Goal: Navigation & Orientation: Find specific page/section

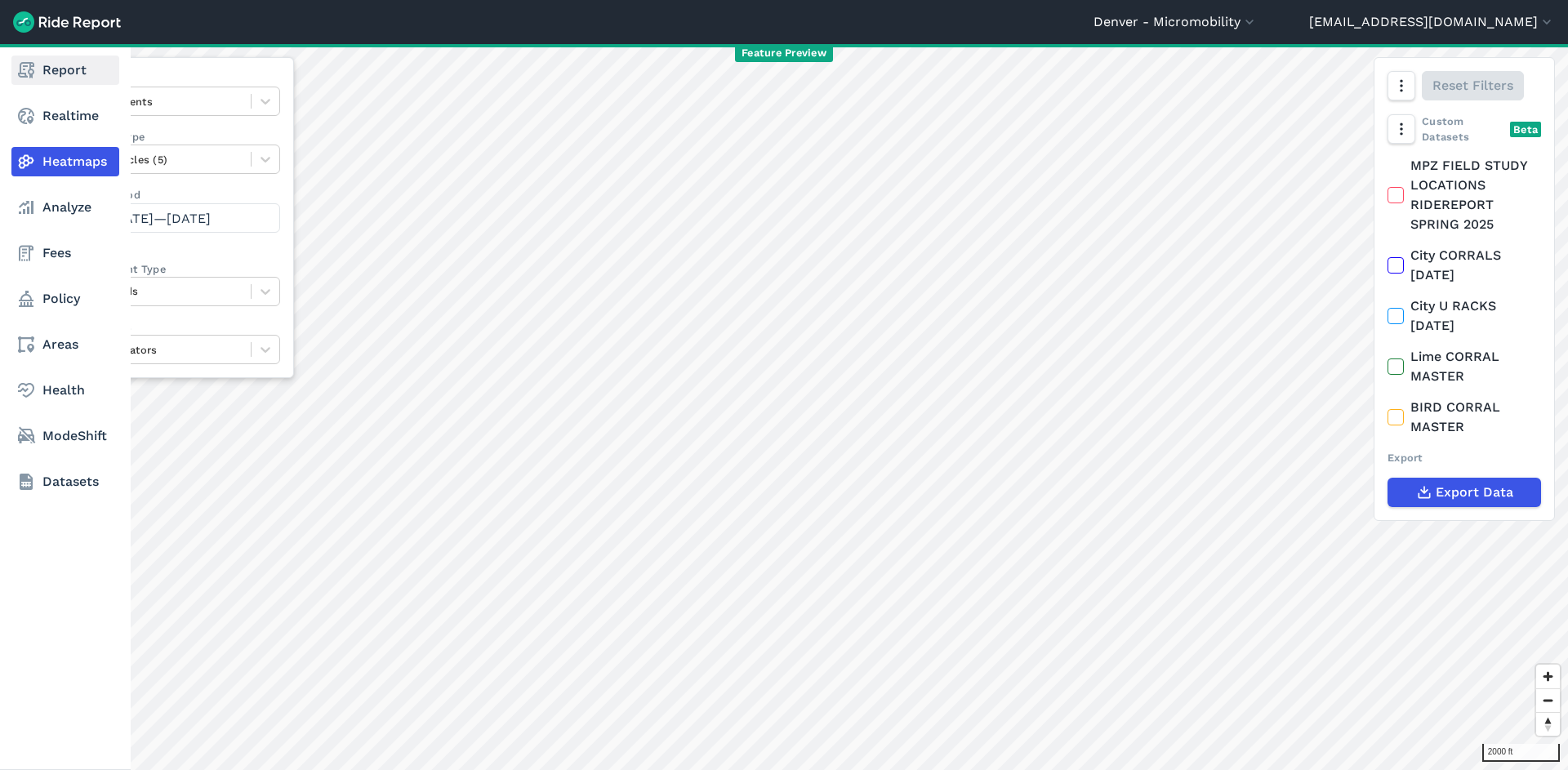
click at [60, 64] on link "Report" at bounding box center [66, 70] width 108 height 29
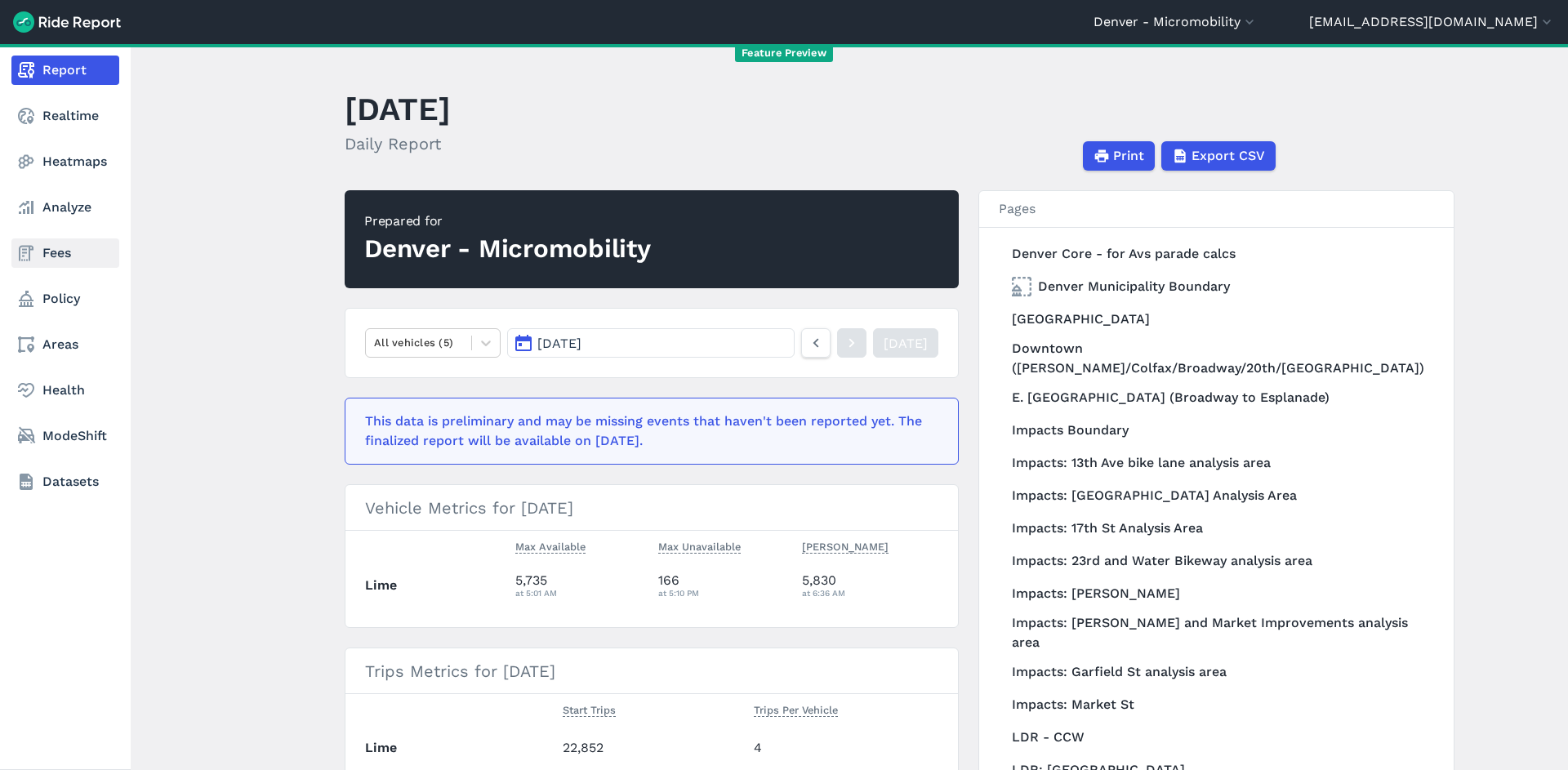
click at [80, 264] on link "Fees" at bounding box center [66, 253] width 108 height 29
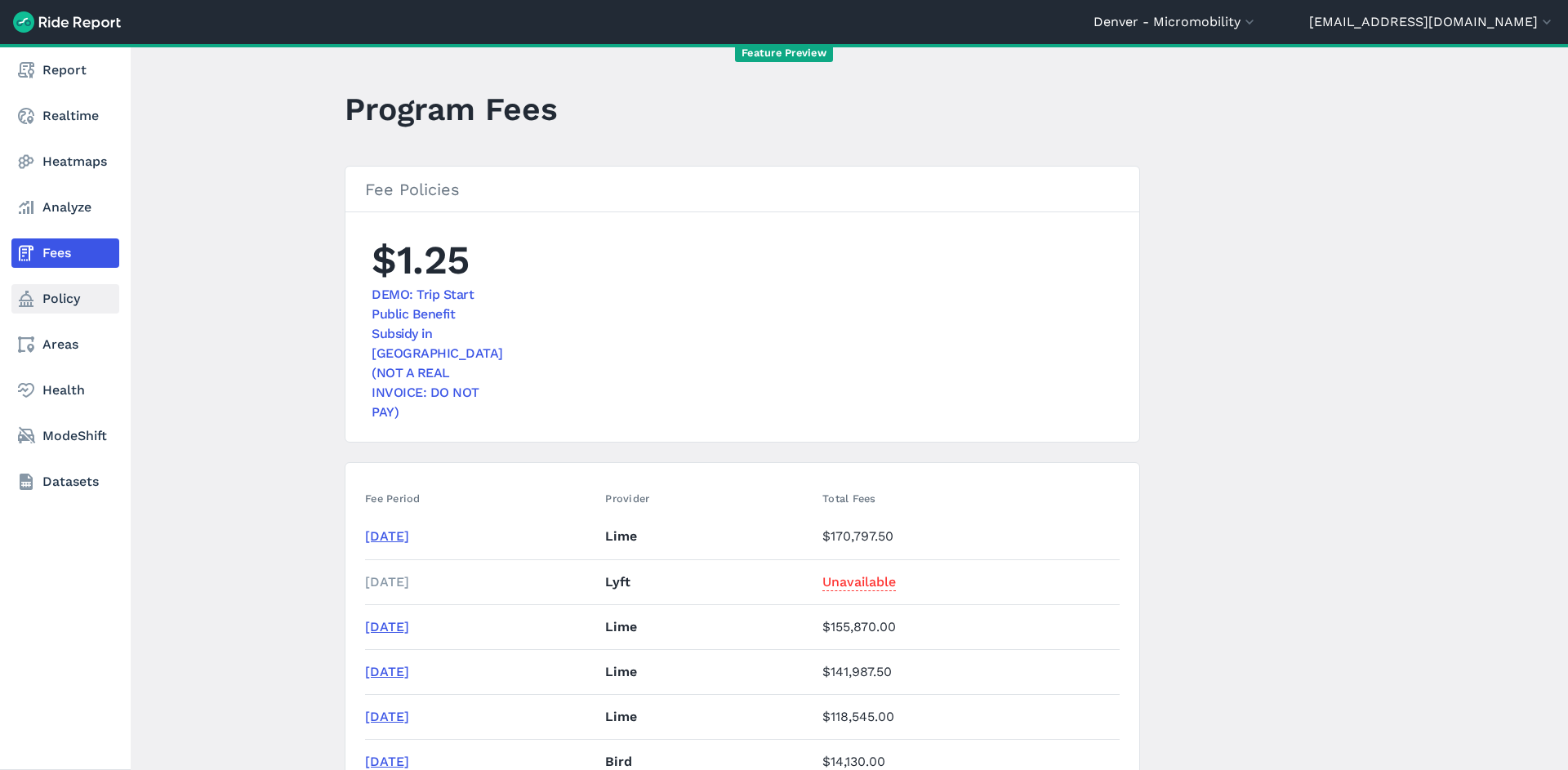
click at [53, 288] on link "Policy" at bounding box center [66, 299] width 108 height 29
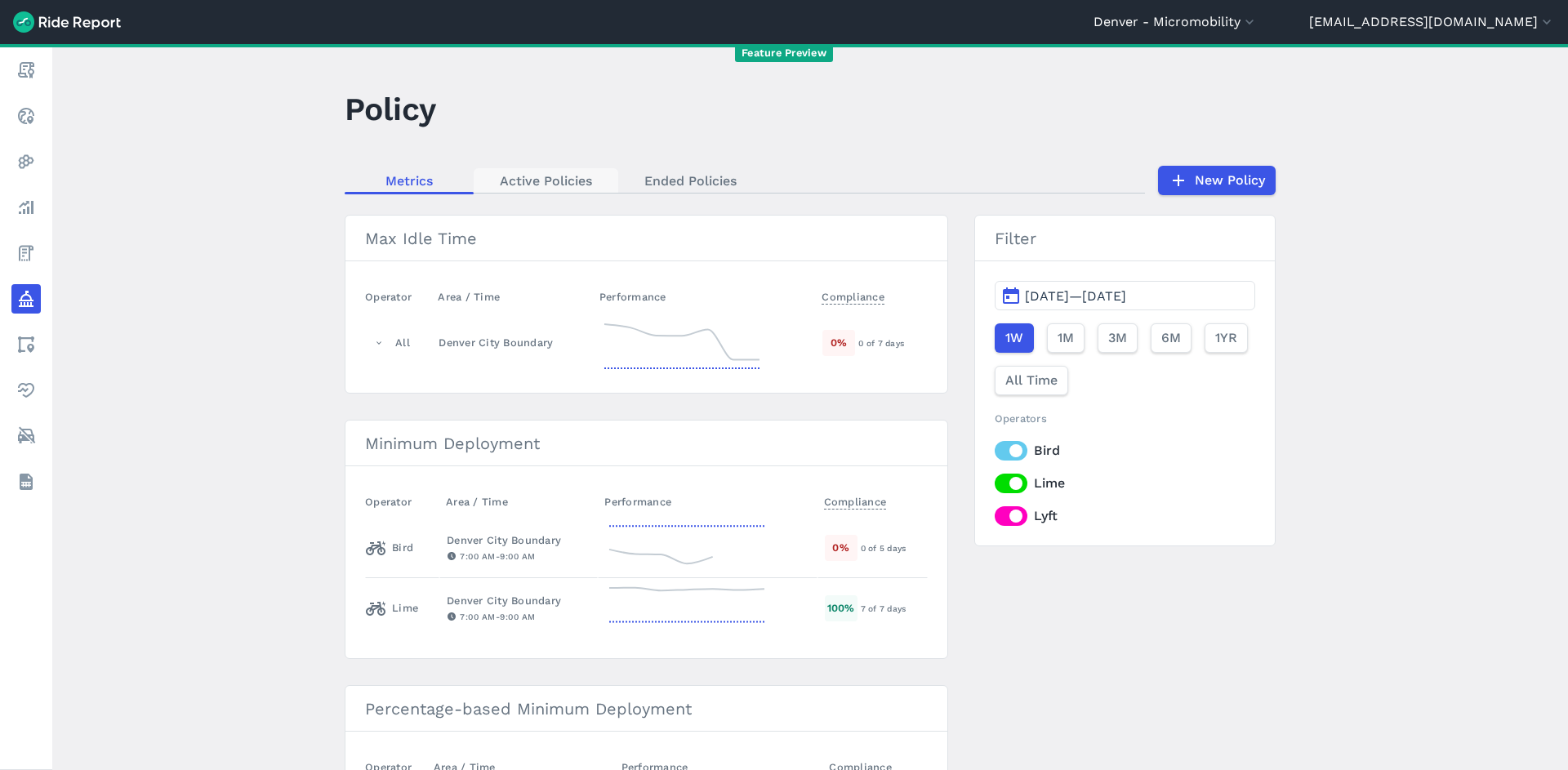
click at [550, 170] on link "Active Policies" at bounding box center [545, 181] width 144 height 25
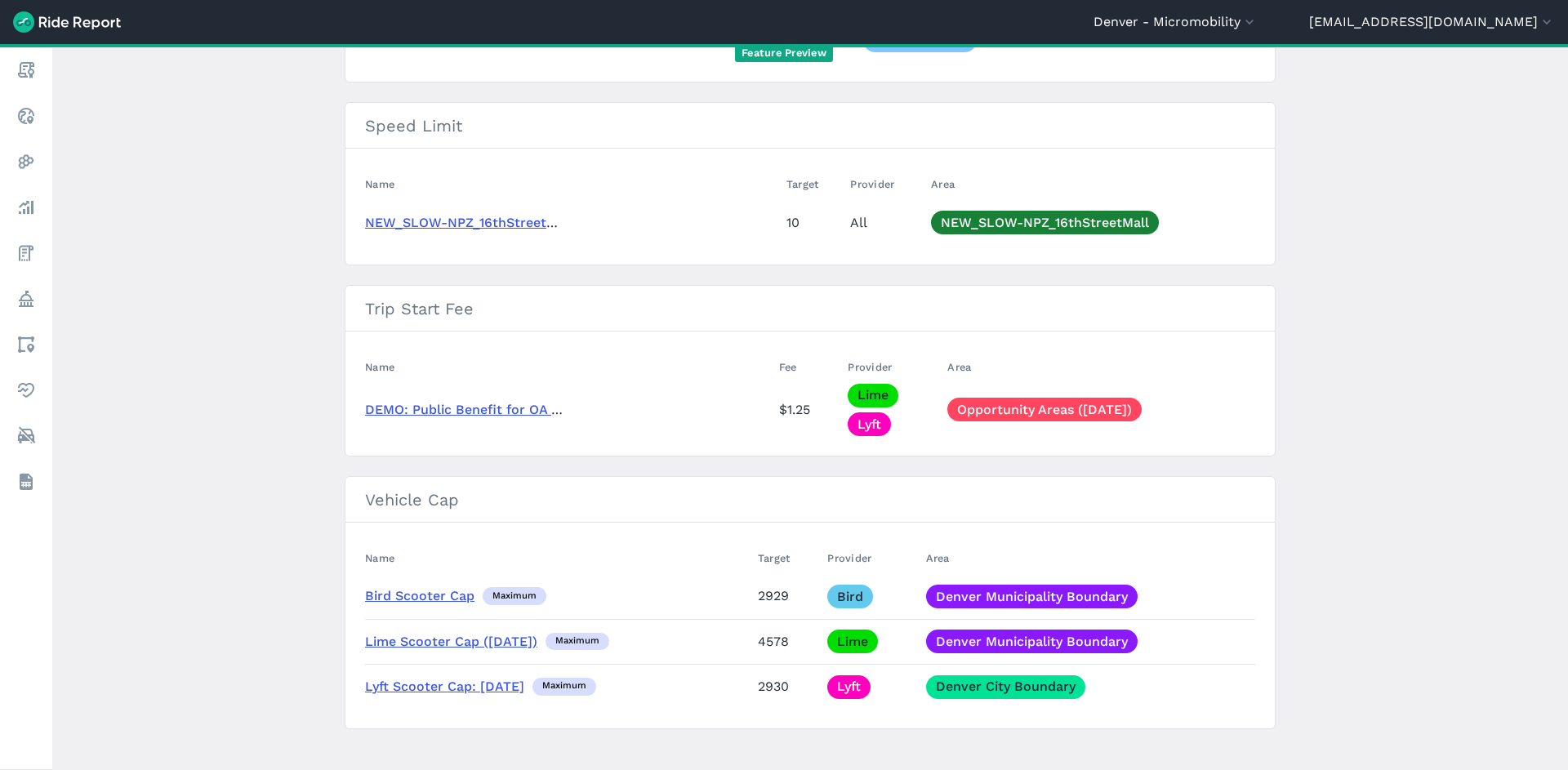
scroll to position [1313, 0]
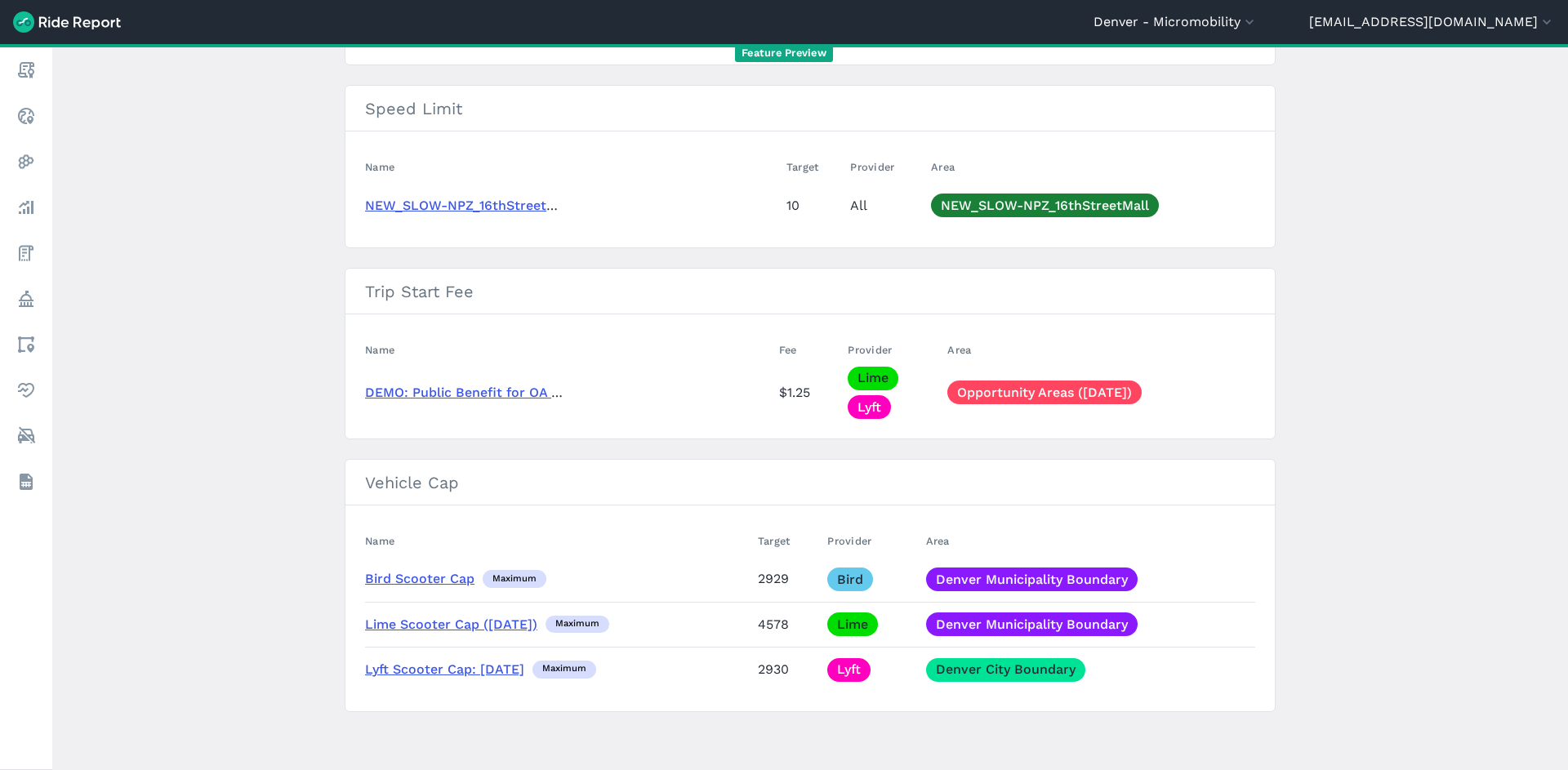
click at [462, 390] on link "DEMO: Public Benefit for OA Trip Starts" at bounding box center [492, 393] width 254 height 16
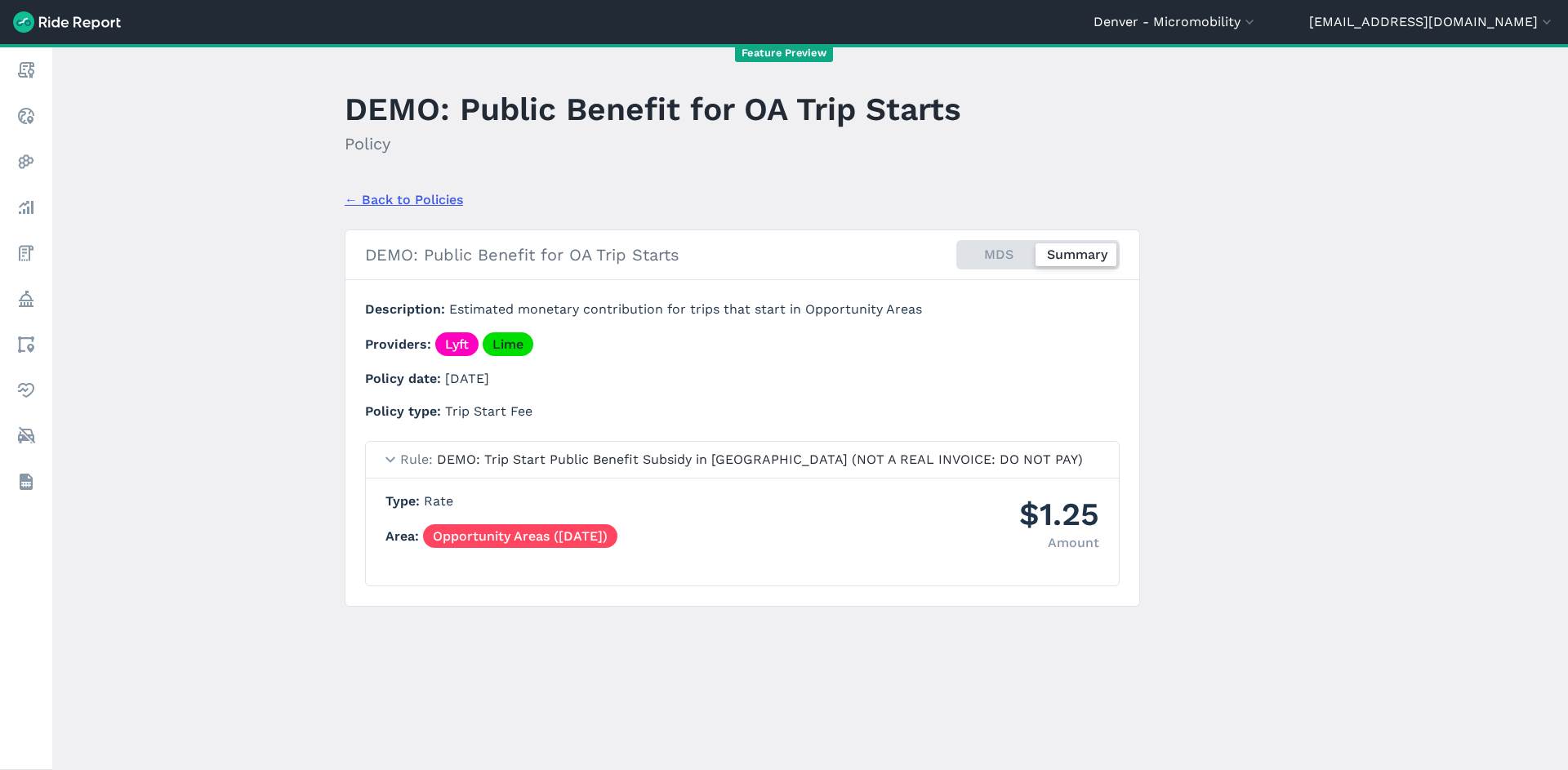
click at [777, 307] on span "Estimated monetary contribution for trips that start in Opportunity Areas" at bounding box center [685, 309] width 472 height 16
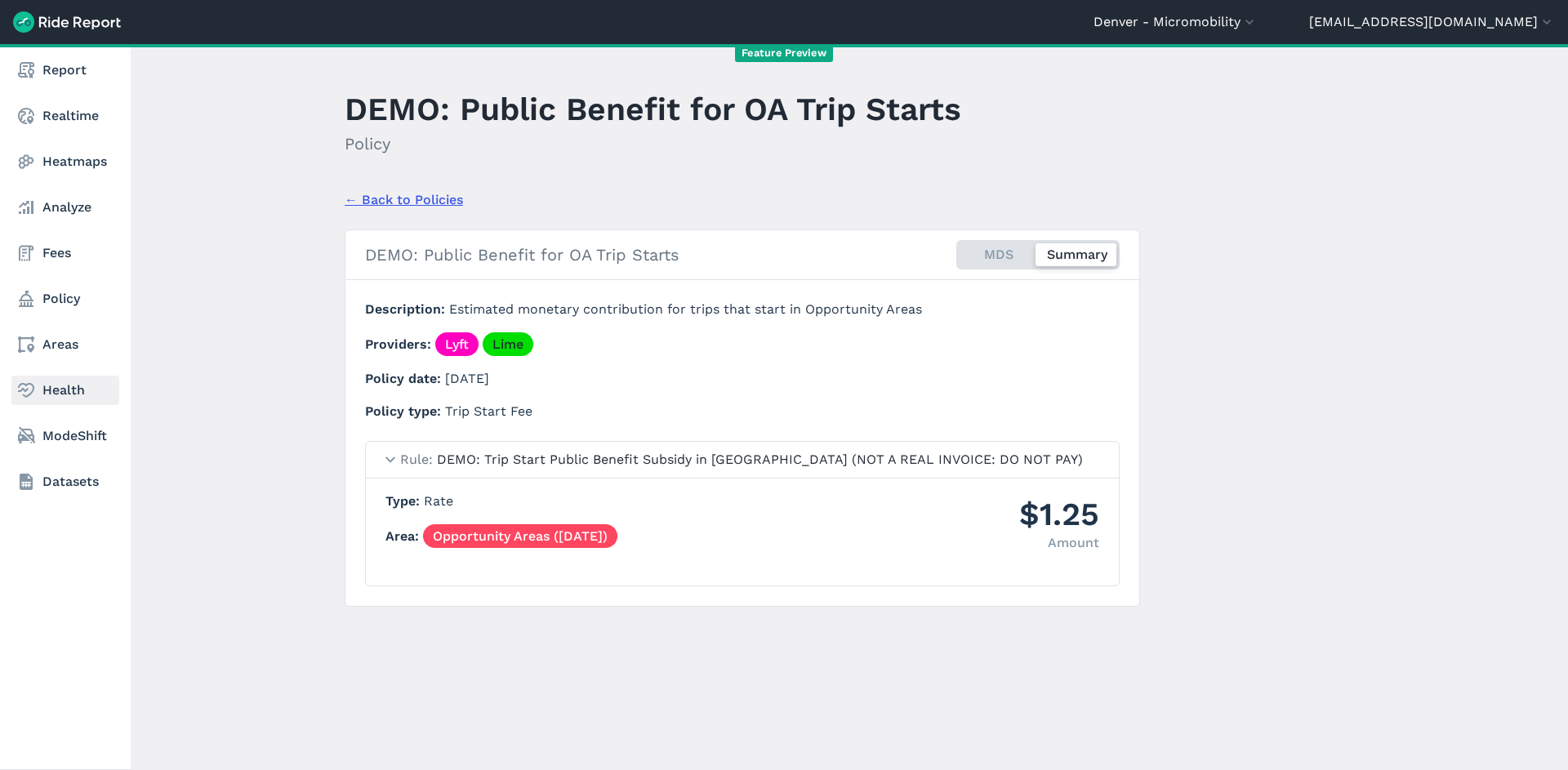
click at [41, 384] on link "Health" at bounding box center [66, 390] width 108 height 29
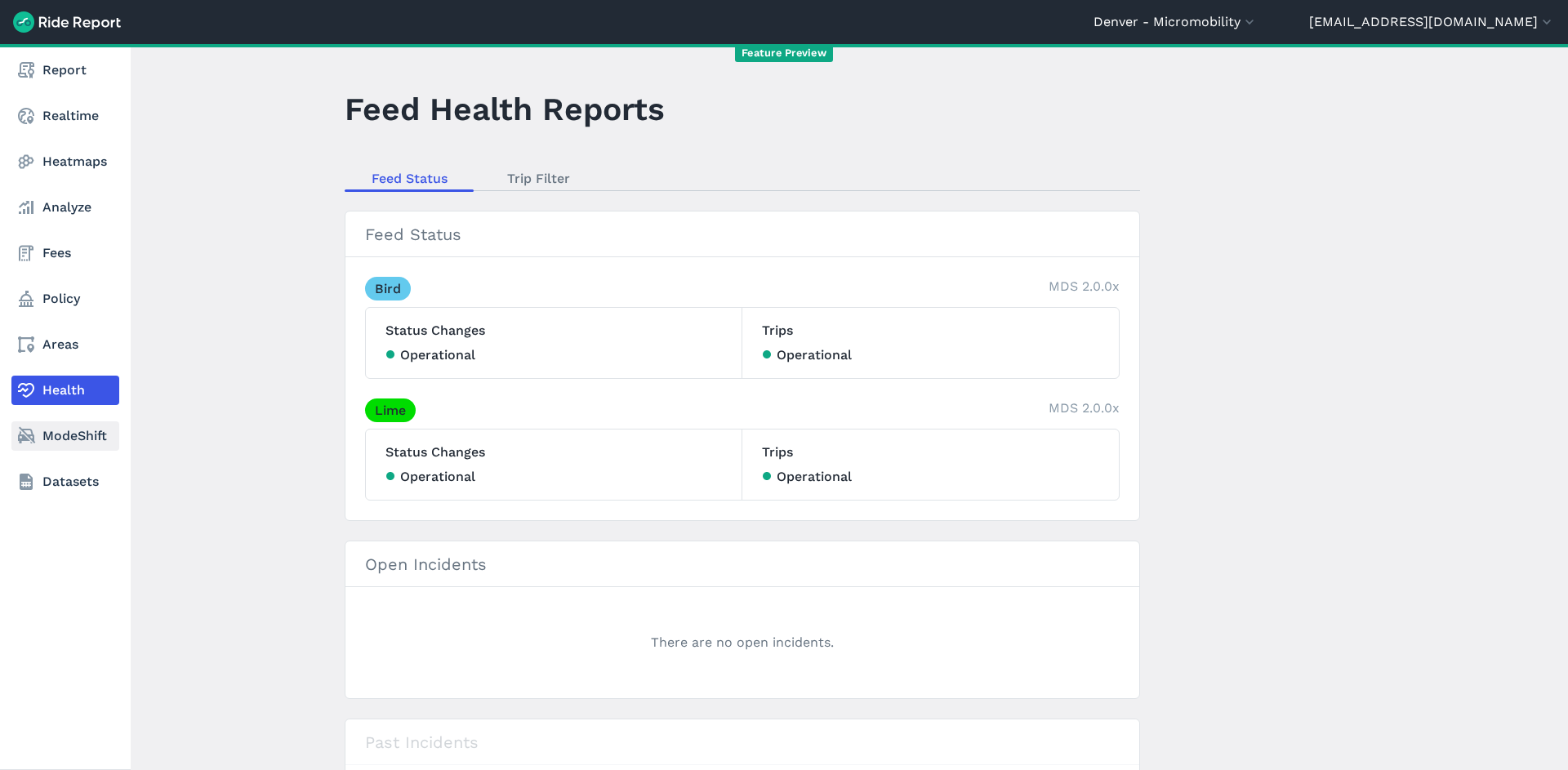
click at [79, 446] on link "ModeShift" at bounding box center [66, 435] width 108 height 29
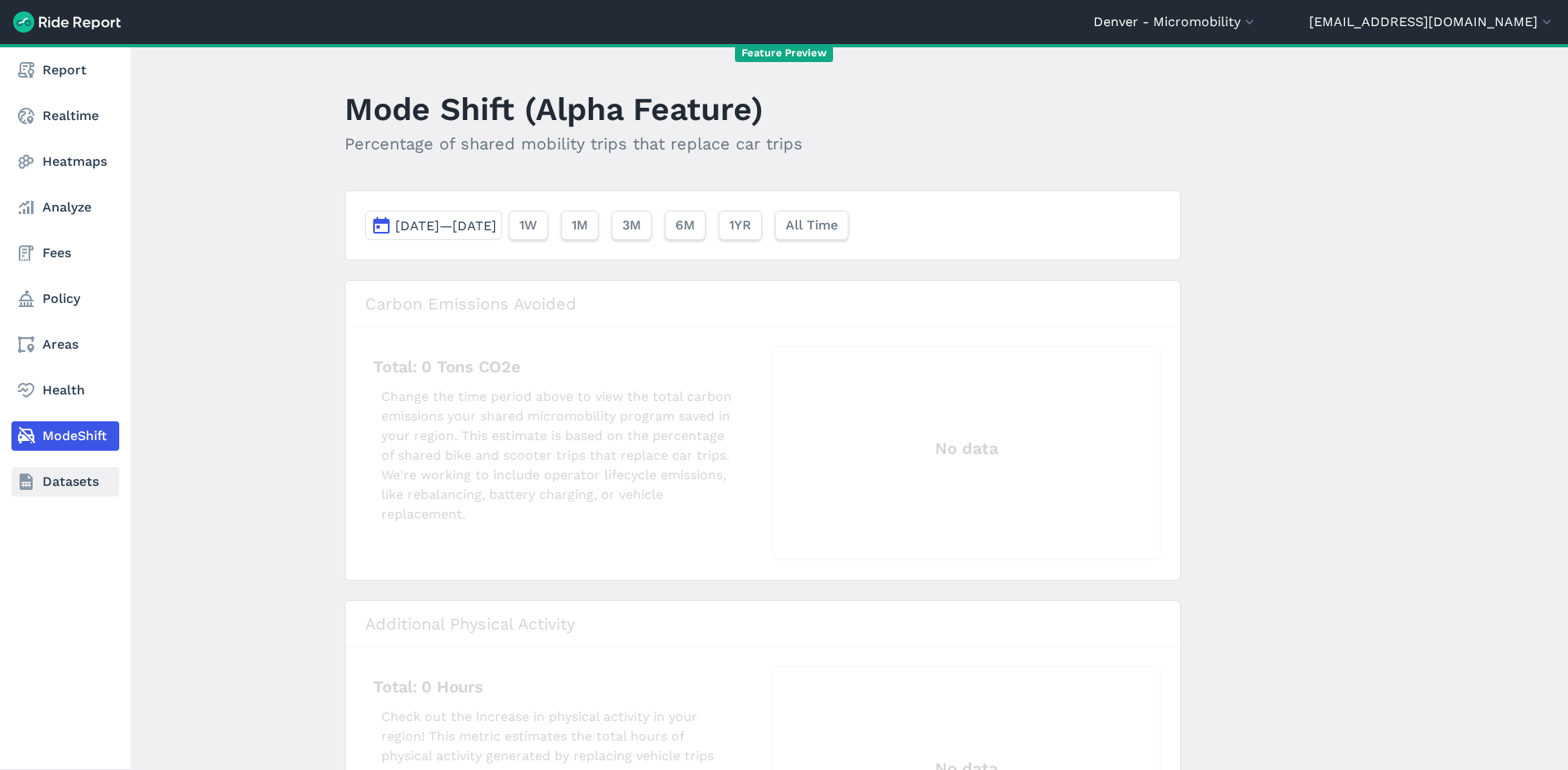
click at [83, 487] on link "Datasets" at bounding box center [66, 481] width 108 height 29
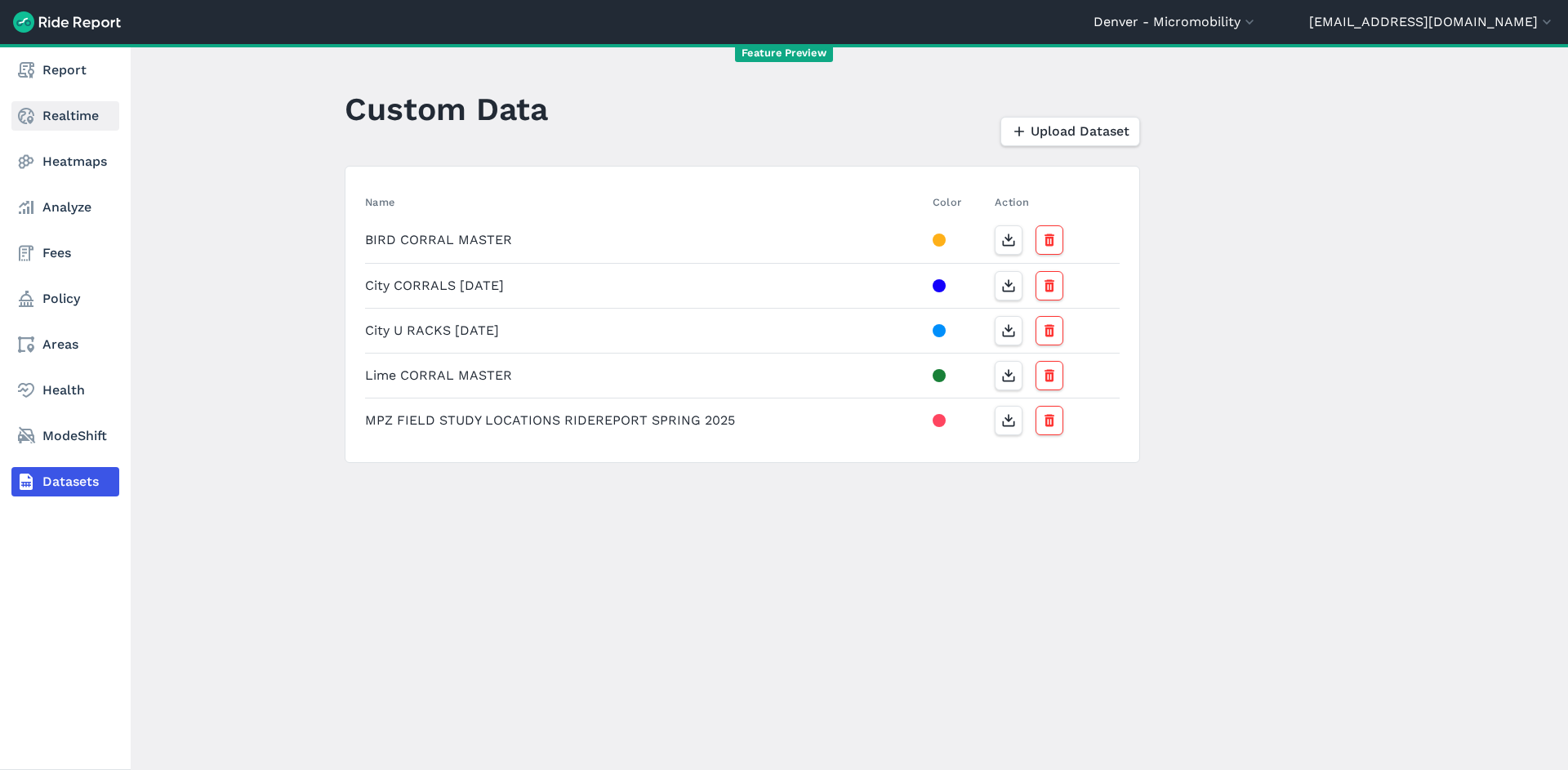
click at [74, 118] on link "Realtime" at bounding box center [66, 115] width 108 height 29
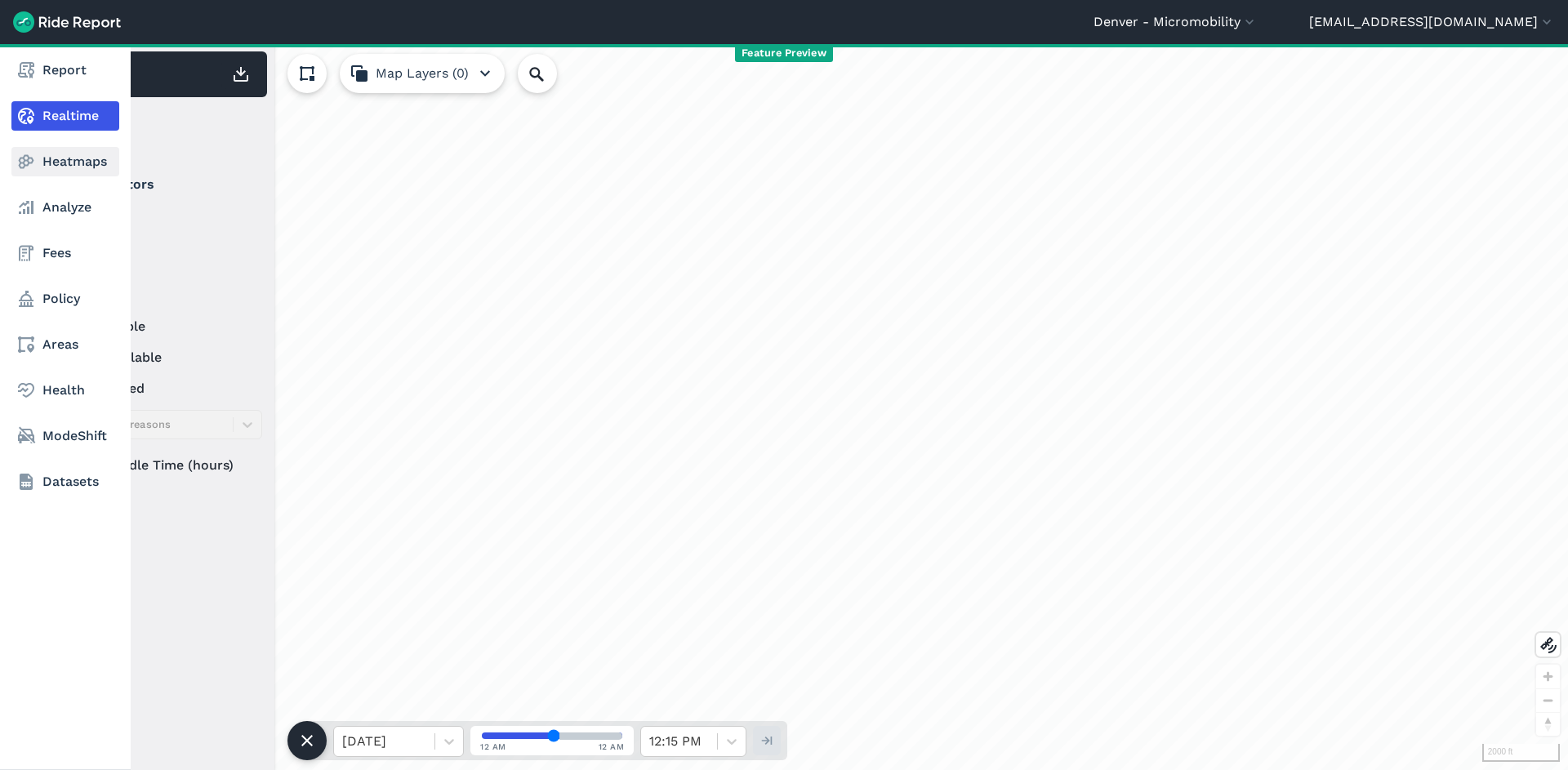
click at [78, 171] on link "Heatmaps" at bounding box center [66, 161] width 108 height 29
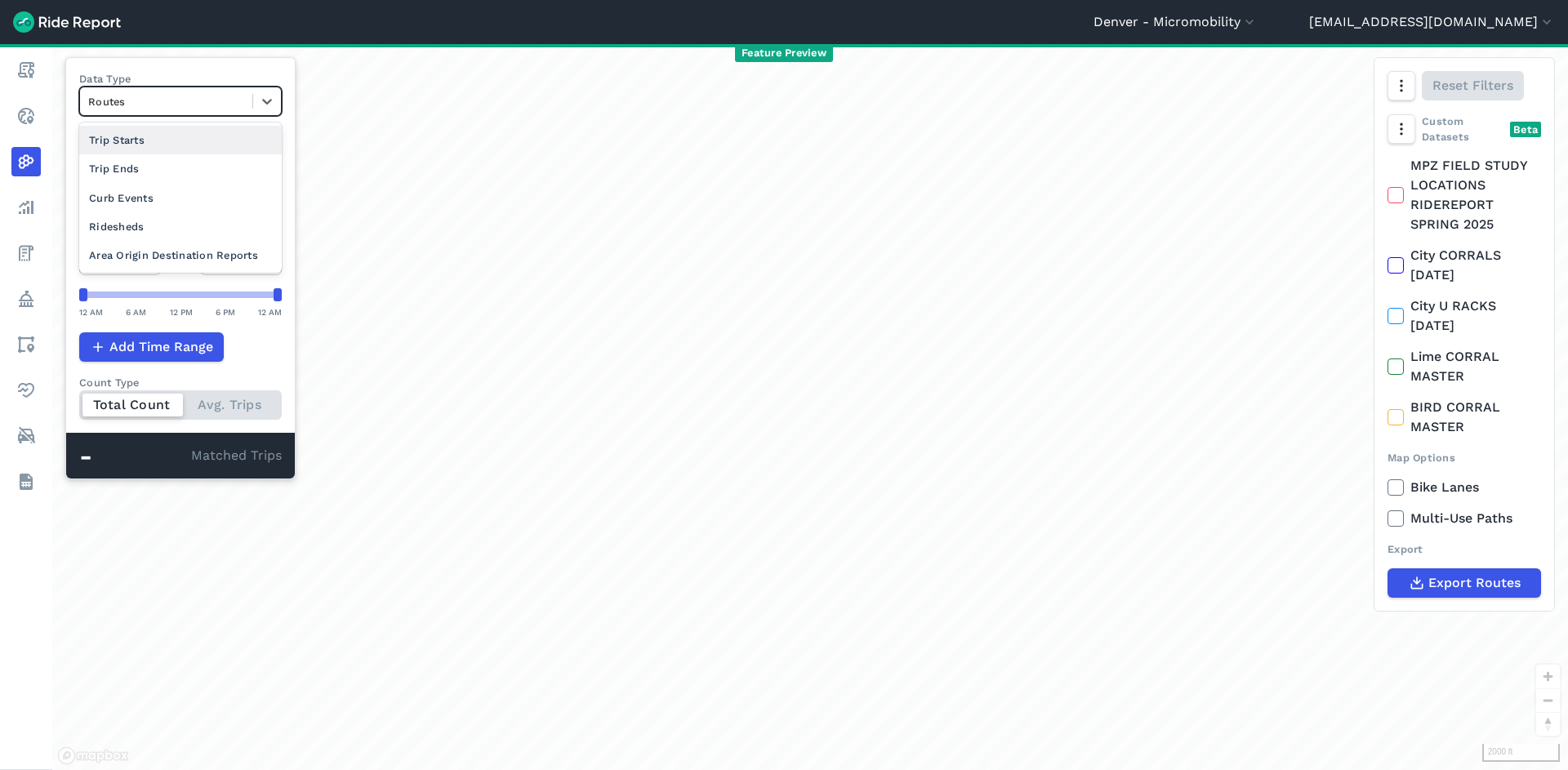
click at [231, 103] on div at bounding box center [167, 101] width 156 height 19
click at [234, 106] on div at bounding box center [167, 101] width 156 height 19
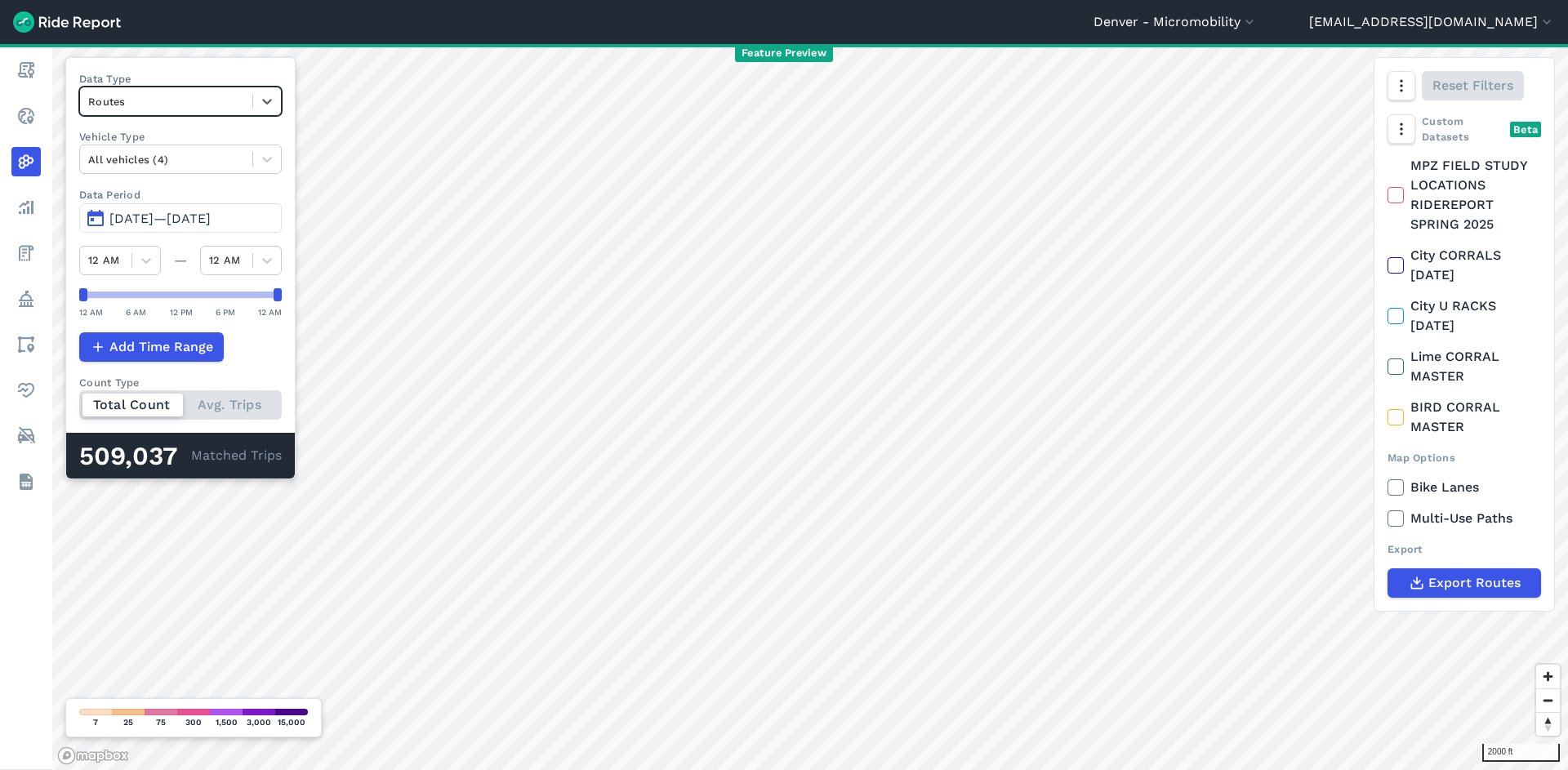
click at [167, 105] on div at bounding box center [167, 101] width 156 height 19
click at [191, 256] on div "Area Origin Destination Reports" at bounding box center [180, 255] width 202 height 28
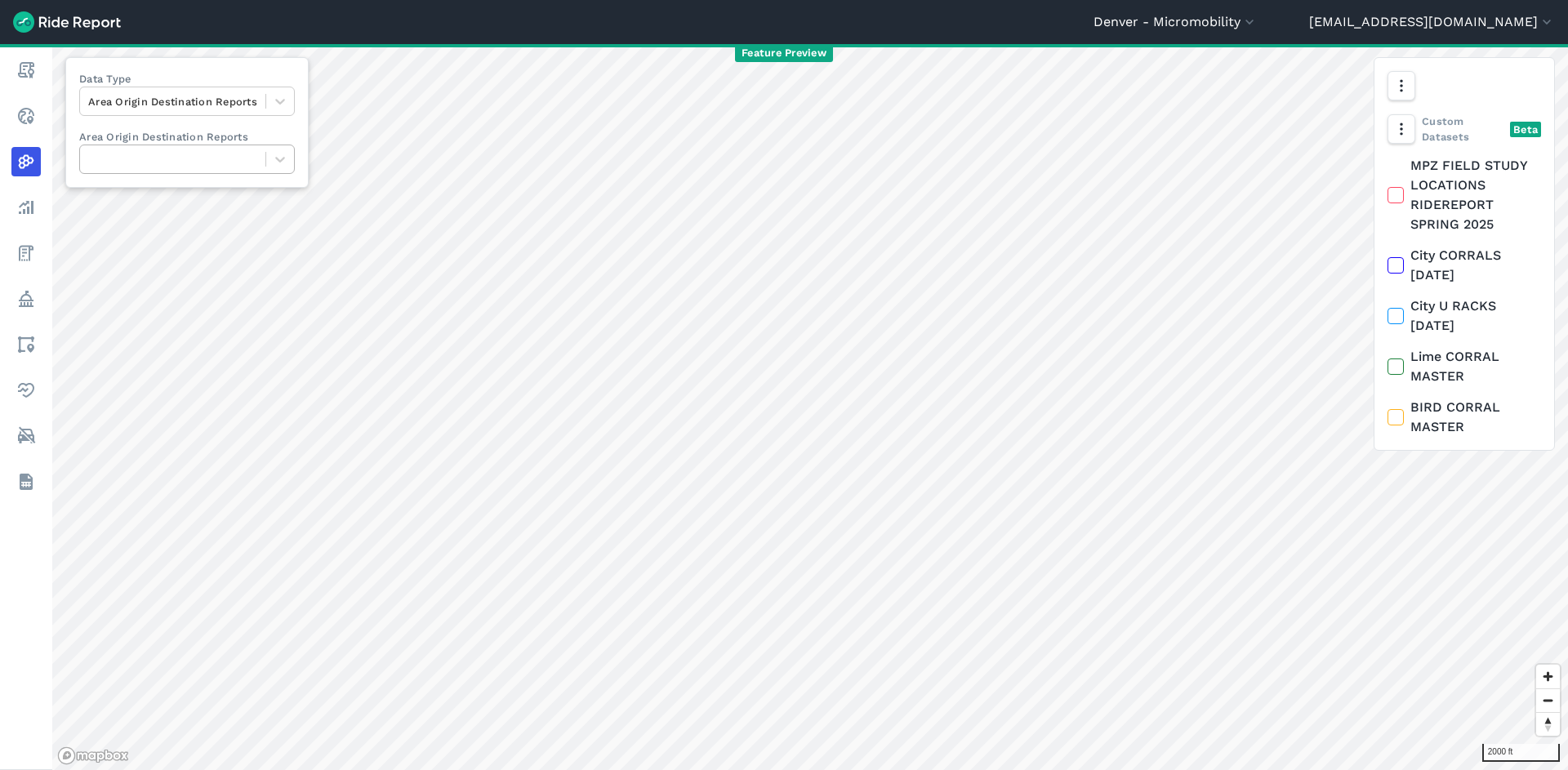
click at [221, 167] on div at bounding box center [173, 159] width 169 height 19
click at [222, 168] on div at bounding box center [173, 159] width 169 height 19
click at [227, 169] on div at bounding box center [172, 159] width 185 height 26
click at [228, 169] on div at bounding box center [172, 159] width 185 height 26
click at [287, 91] on div at bounding box center [279, 101] width 27 height 27
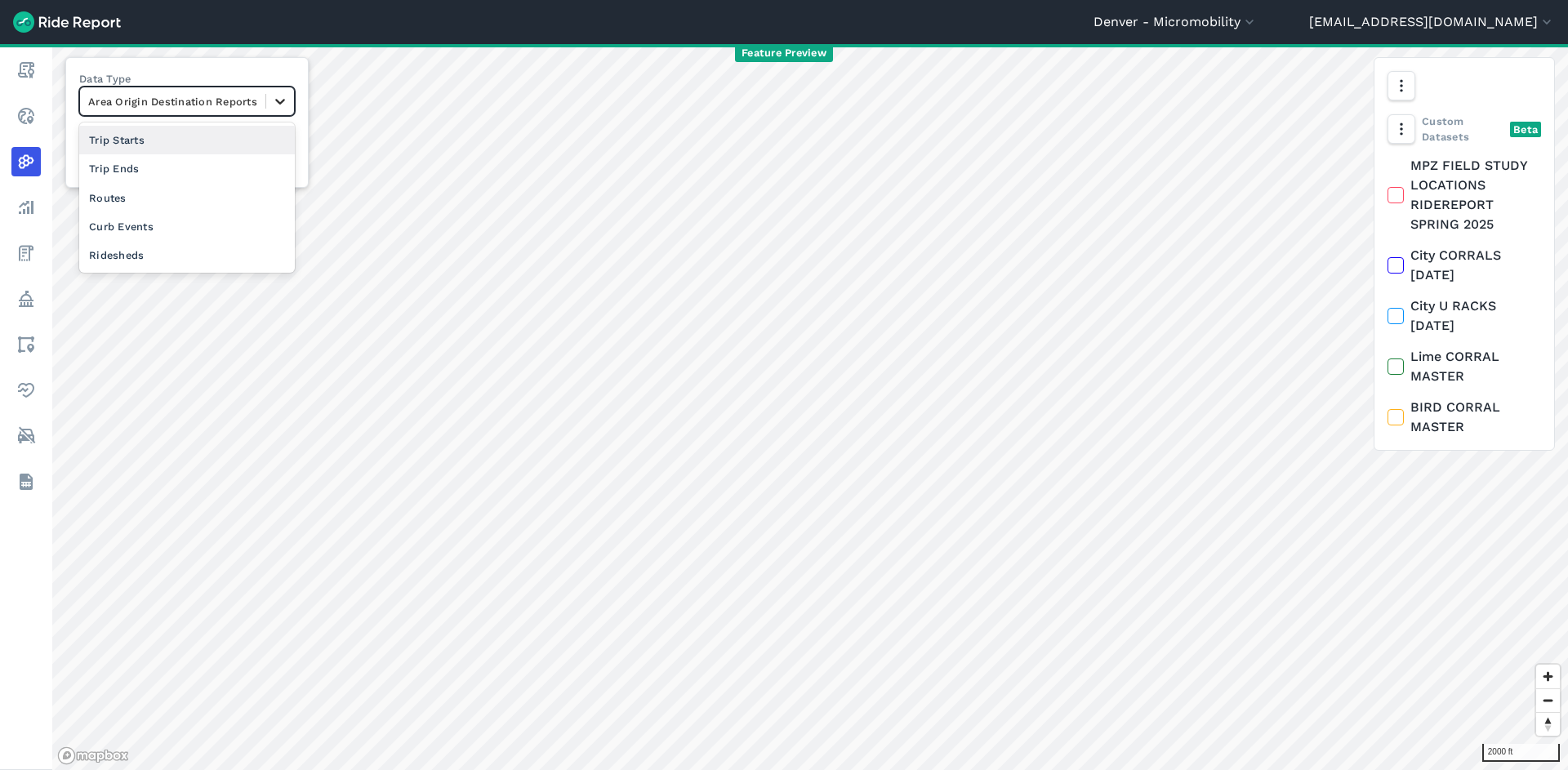
click at [286, 93] on div at bounding box center [279, 101] width 27 height 27
click at [139, 127] on div "Data Type Select is focused ,type to refine list, press Down to open the menu, …" at bounding box center [187, 121] width 244 height 130
